Goal: Transaction & Acquisition: Subscribe to service/newsletter

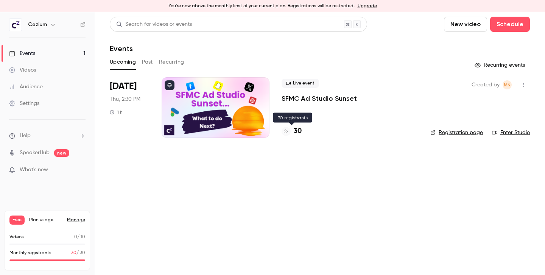
click at [300, 133] on h4 "30" at bounding box center [297, 131] width 8 height 10
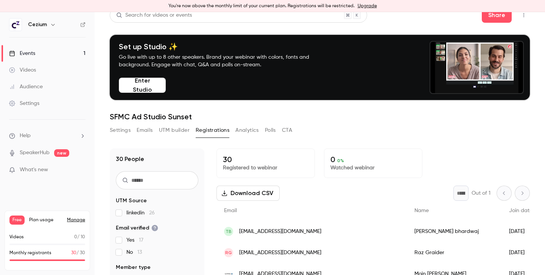
scroll to position [13, 0]
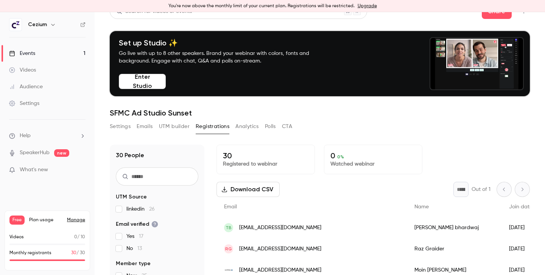
click at [368, 7] on link "Upgrade" at bounding box center [366, 6] width 19 height 6
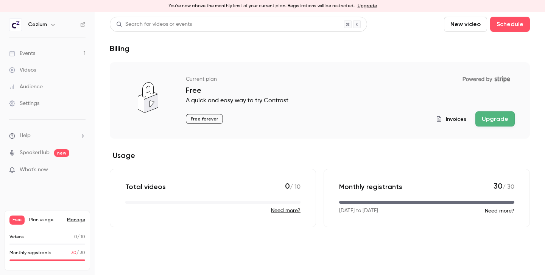
click at [498, 124] on button "Upgrade" at bounding box center [494, 118] width 39 height 15
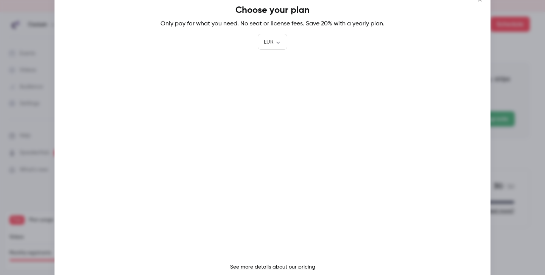
click at [479, 3] on button "Close" at bounding box center [479, -1] width 15 height 15
